Goal: Task Accomplishment & Management: Manage account settings

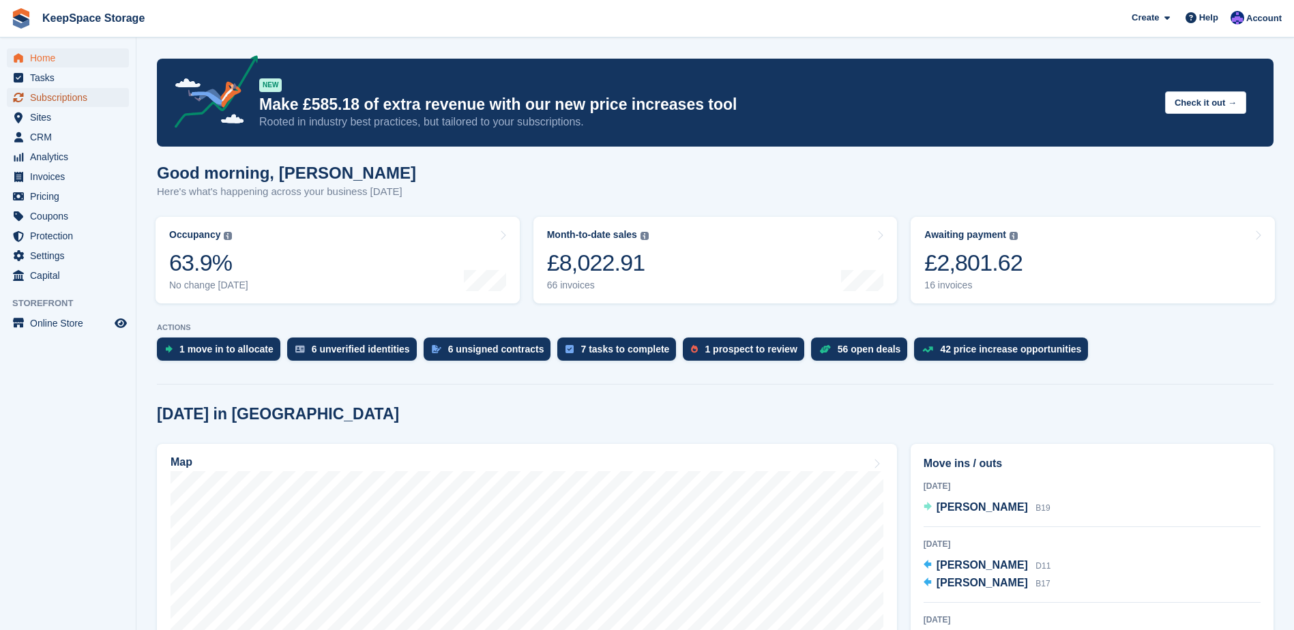
click at [63, 95] on span "Subscriptions" at bounding box center [71, 97] width 82 height 19
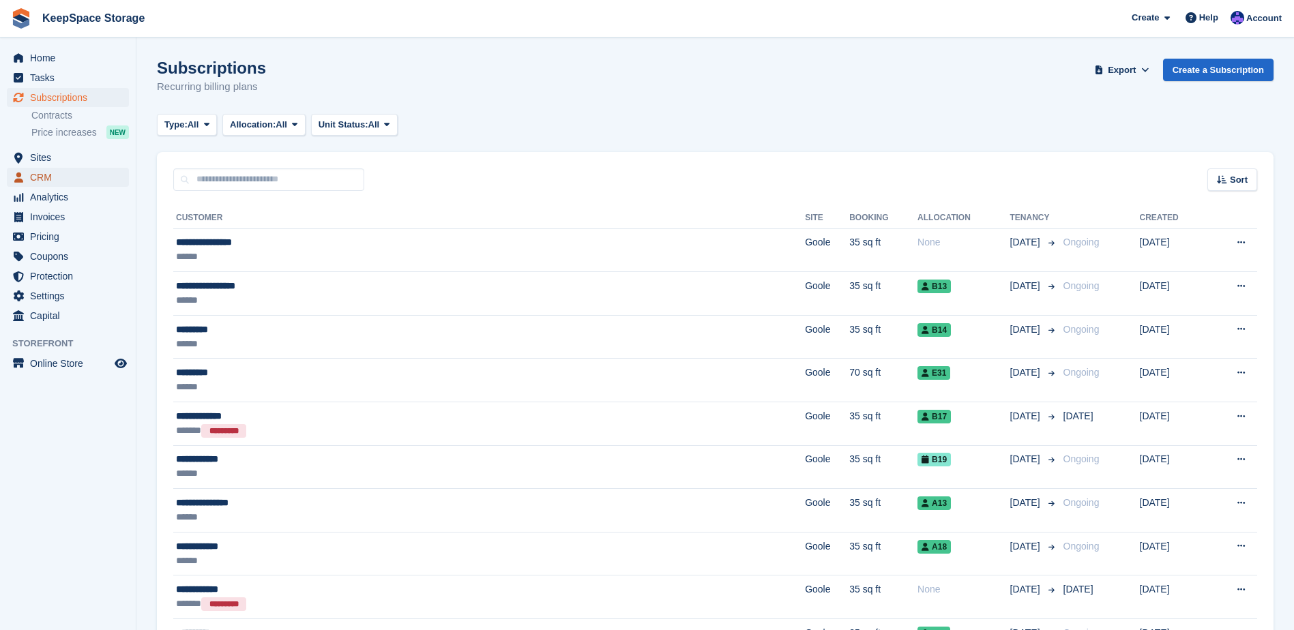
click at [59, 177] on span "CRM" at bounding box center [71, 177] width 82 height 19
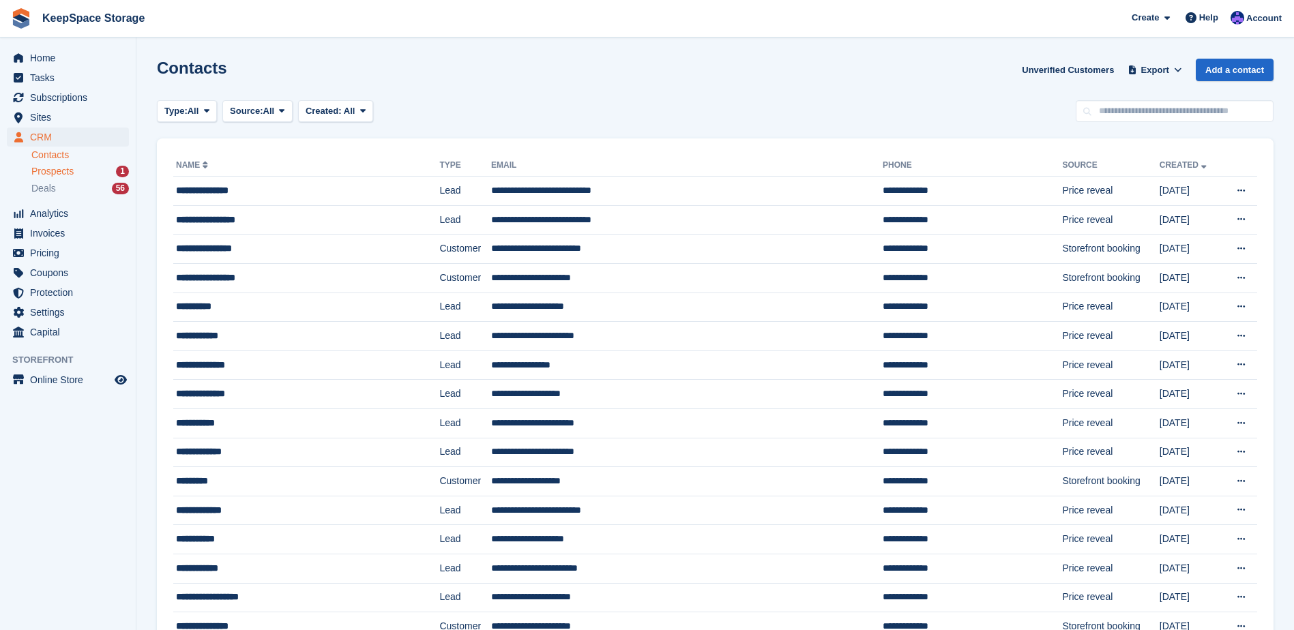
click at [61, 169] on span "Prospects" at bounding box center [52, 171] width 42 height 13
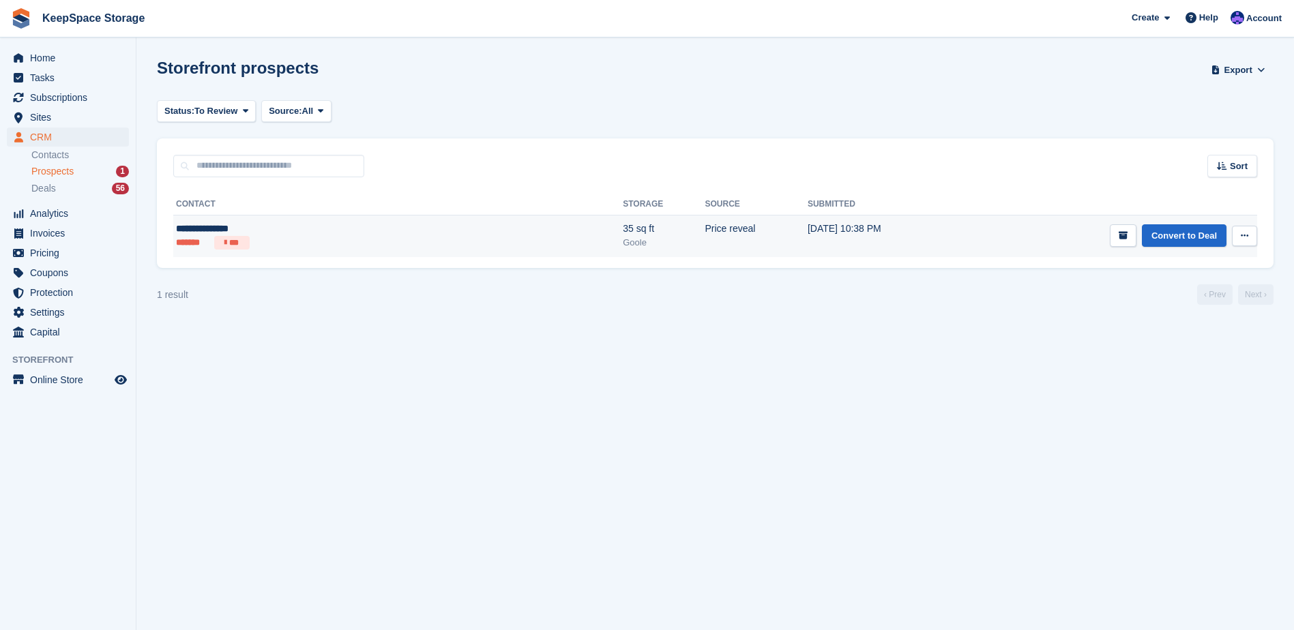
click at [323, 224] on div "**********" at bounding box center [285, 229] width 218 height 14
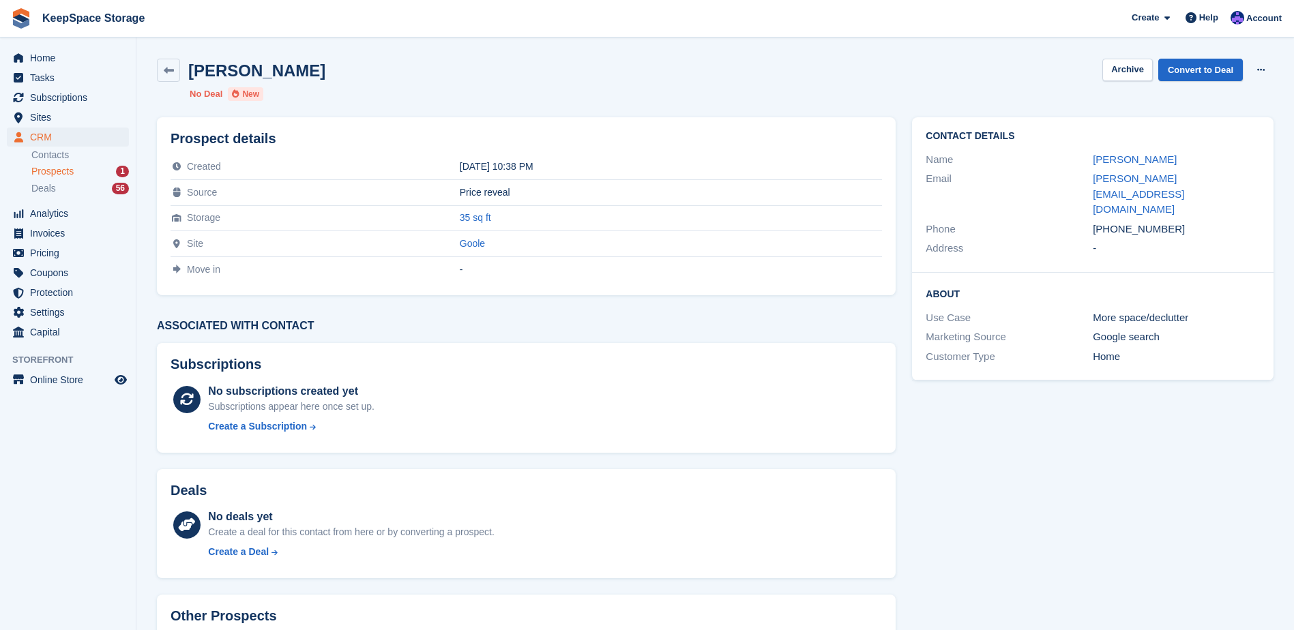
click at [74, 172] on div "Prospects 1" at bounding box center [80, 171] width 98 height 13
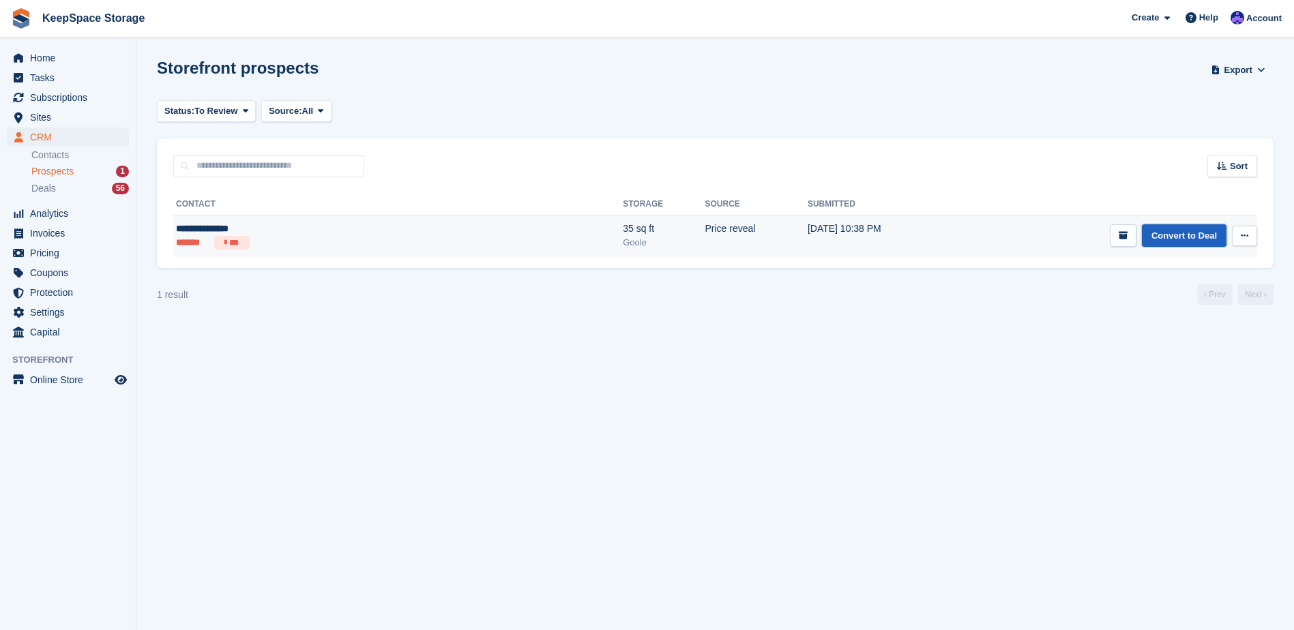
click at [1179, 239] on link "Convert to Deal" at bounding box center [1184, 235] width 85 height 23
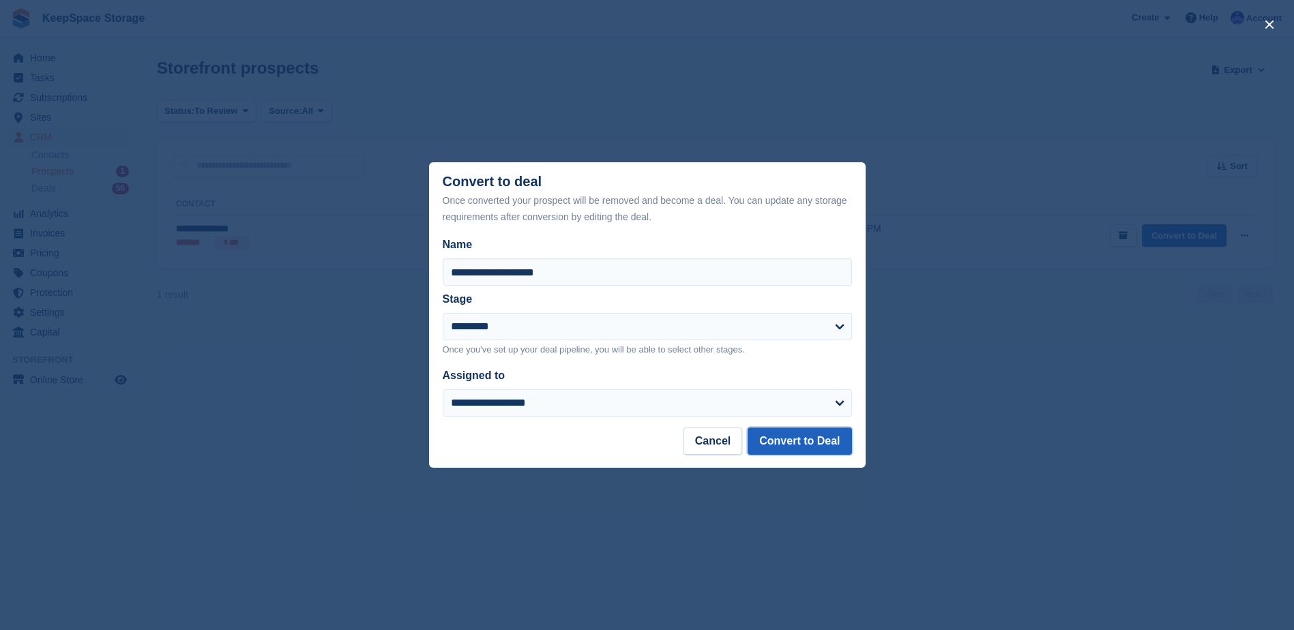
click at [820, 448] on button "Convert to Deal" at bounding box center [799, 441] width 104 height 27
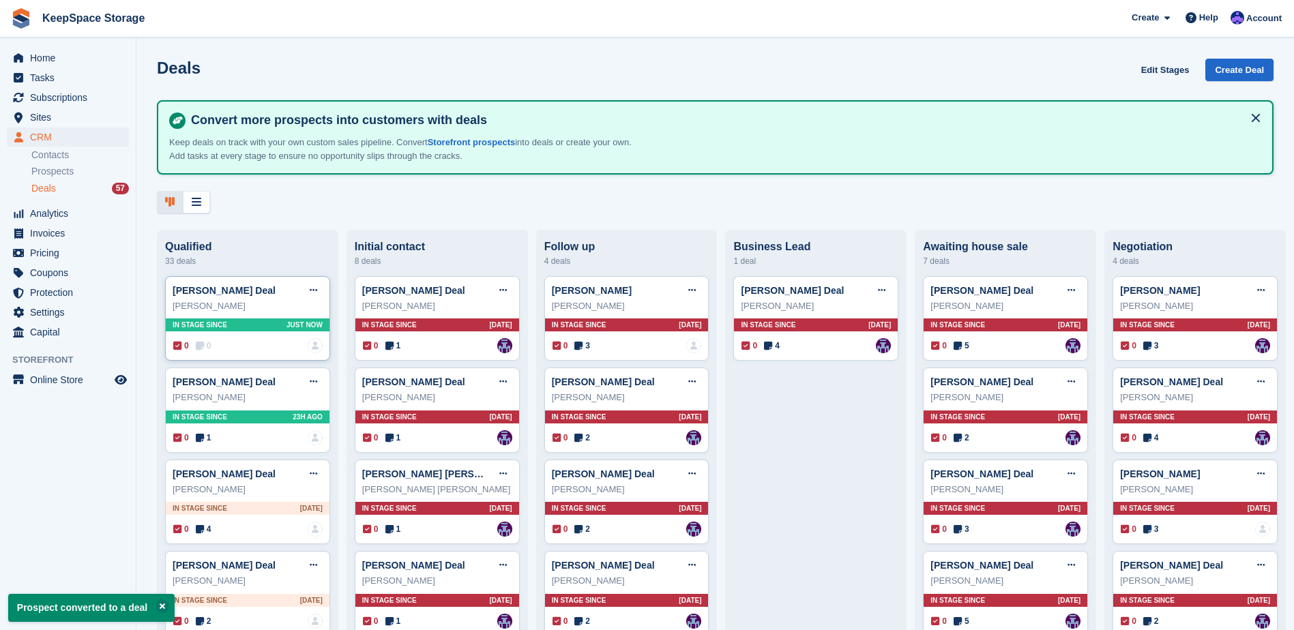
click at [235, 340] on div "Jamie Henderson Deal Edit deal Mark as won Mark as lost Delete deal Jamie Hende…" at bounding box center [247, 318] width 165 height 85
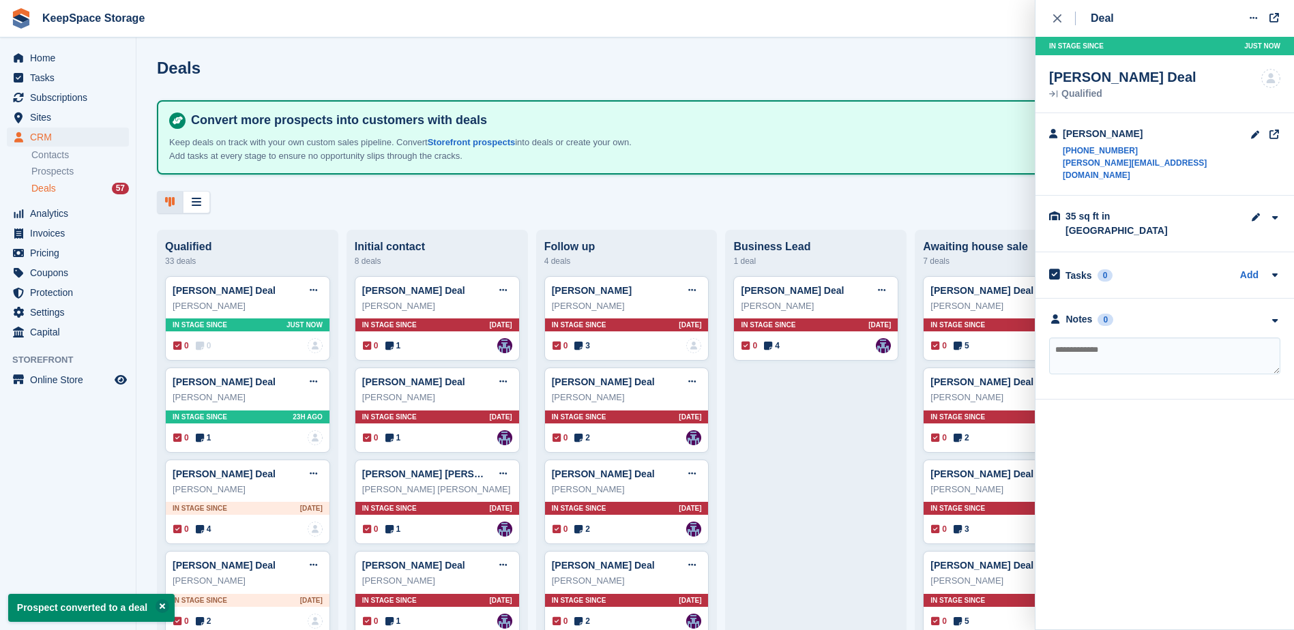
click at [1147, 338] on textarea at bounding box center [1164, 356] width 231 height 37
type textarea "**********"
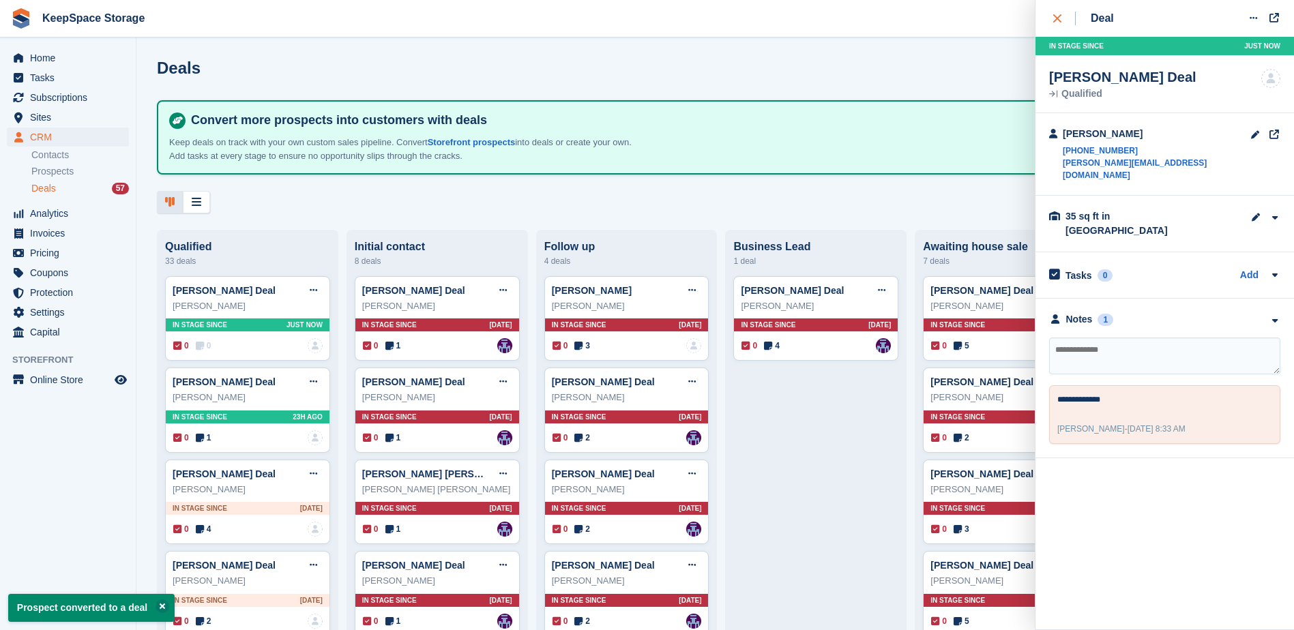
click at [1055, 22] on icon "close" at bounding box center [1057, 18] width 8 height 8
